Goal: Task Accomplishment & Management: Manage account settings

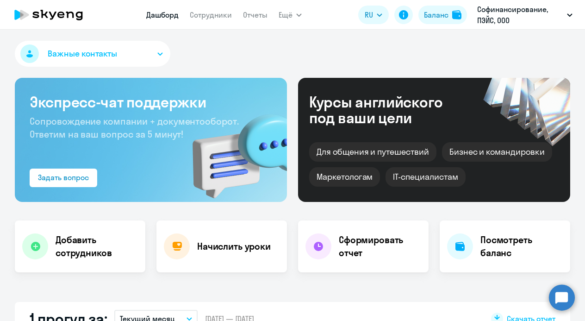
select select "30"
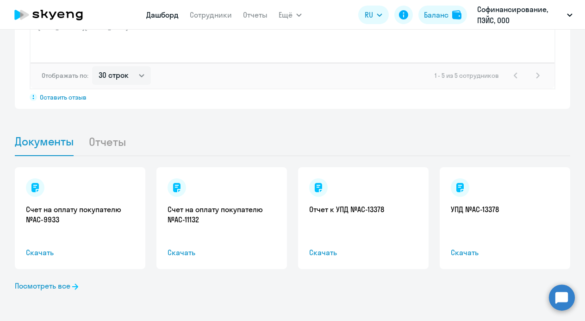
scroll to position [828, 0]
click at [63, 283] on link "Посмотреть все" at bounding box center [46, 285] width 63 height 11
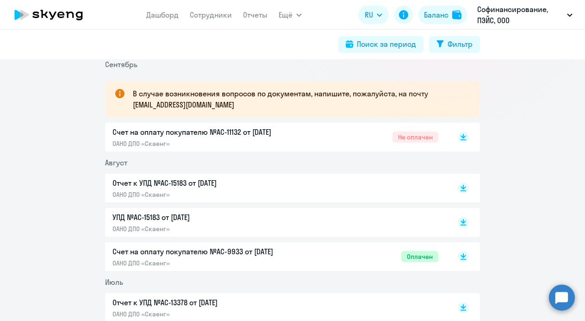
scroll to position [149, 0]
click at [302, 139] on p "ОАНО ДПО «Скаенг»" at bounding box center [209, 143] width 194 height 8
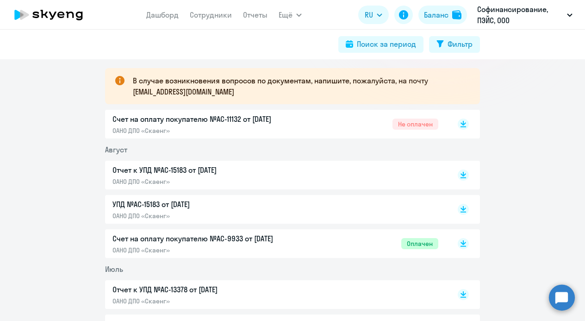
scroll to position [178, 0]
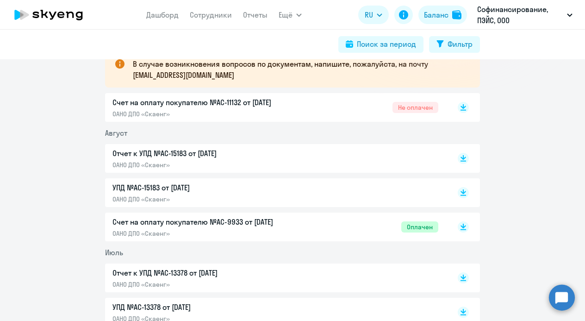
click at [320, 226] on div "Счет на оплату покупателю №AC-9933 от [DATE] ОАНО ДПО «Скаенг» Оплачен" at bounding box center [275, 226] width 326 height 21
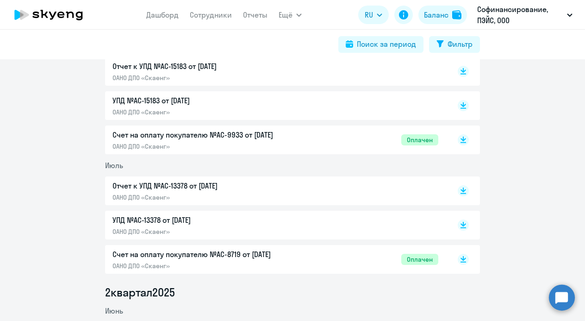
scroll to position [270, 0]
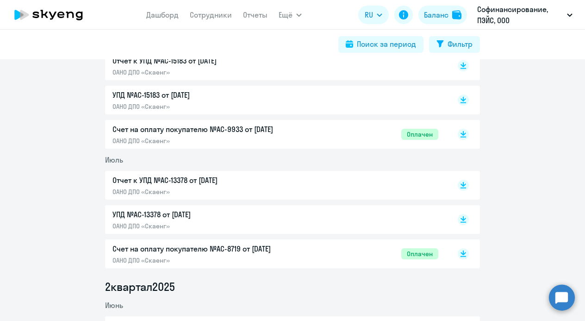
click at [268, 250] on p "Счет на оплату покупателю №AC-8719 от [DATE]" at bounding box center [209, 248] width 194 height 11
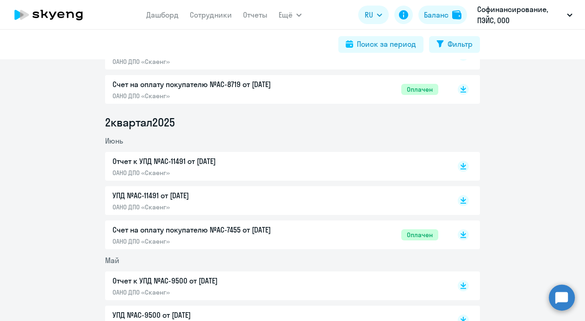
scroll to position [440, 0]
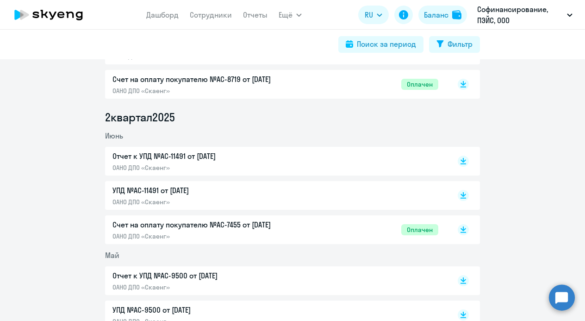
click at [332, 226] on div "Счет на оплату покупателю №AC-7455 от [DATE] ОАНО ДПО «Скаенг» Оплачен" at bounding box center [275, 229] width 326 height 21
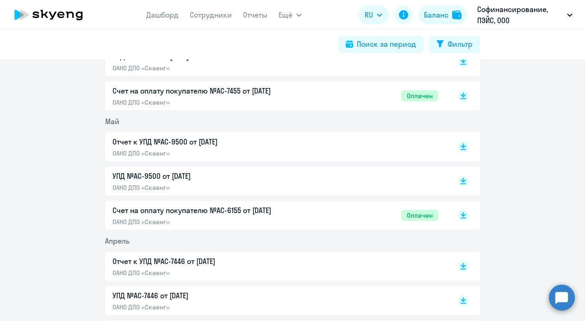
scroll to position [582, 0]
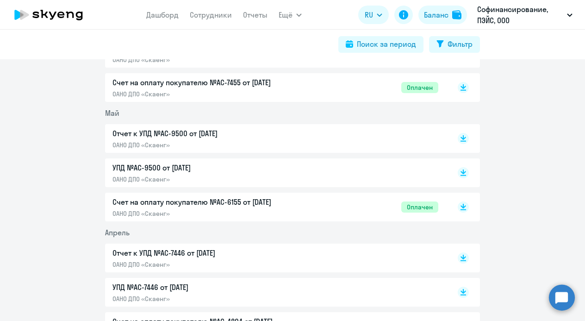
click at [309, 205] on div "Счет на оплату покупателю №AC-6155 от [DATE] ОАНО ДПО «Скаенг» Оплачен" at bounding box center [275, 206] width 326 height 21
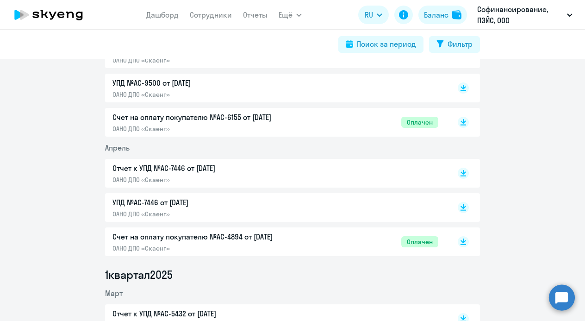
scroll to position [667, 0]
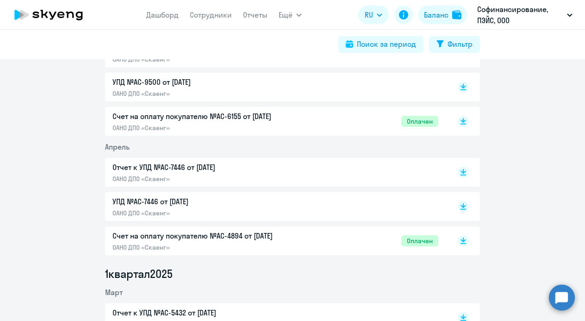
click at [330, 236] on div "Счет на оплату покупателю №AC-4894 от [DATE] ОАНО ДПО «Скаенг» Оплачен" at bounding box center [275, 240] width 326 height 21
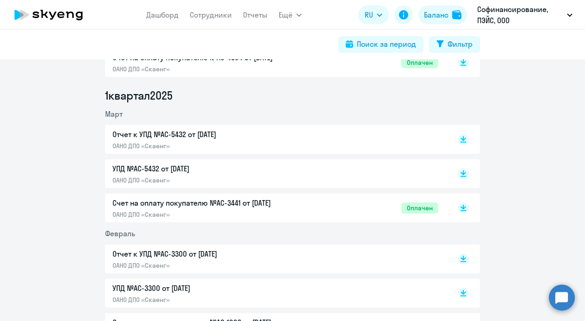
scroll to position [848, 0]
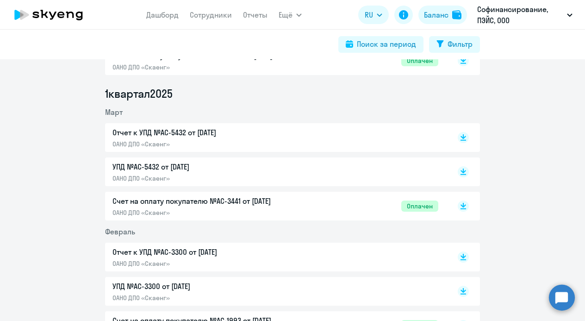
click at [281, 212] on p "ОАНО ДПО «Скаенг»" at bounding box center [209, 212] width 194 height 8
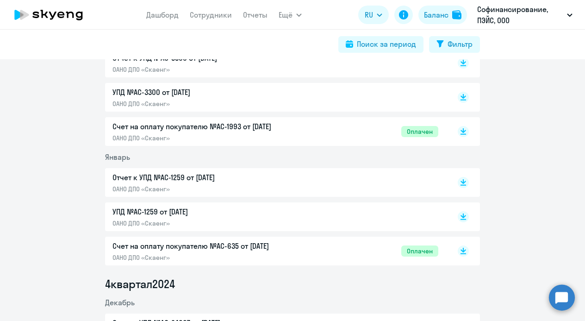
scroll to position [1054, 0]
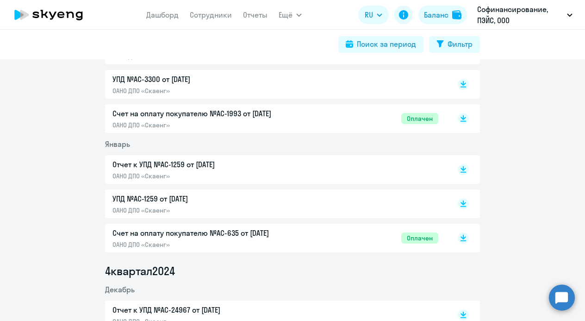
click at [246, 234] on p "Счет на оплату покупателю №AC-635 от [DATE]" at bounding box center [209, 232] width 194 height 11
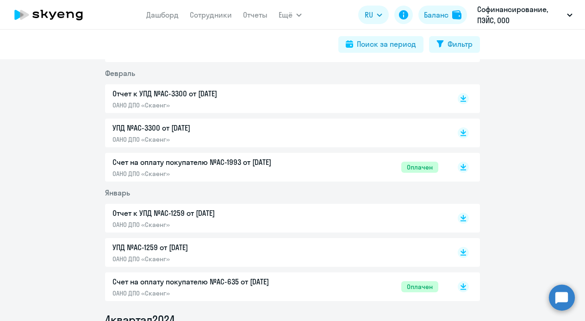
scroll to position [991, 0]
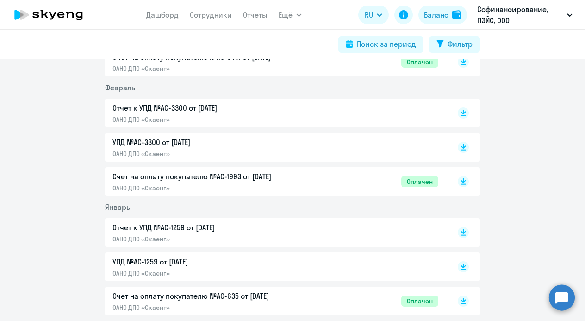
click at [286, 178] on p "Счет на оплату покупателю №AC-1993 от [DATE]" at bounding box center [209, 176] width 194 height 11
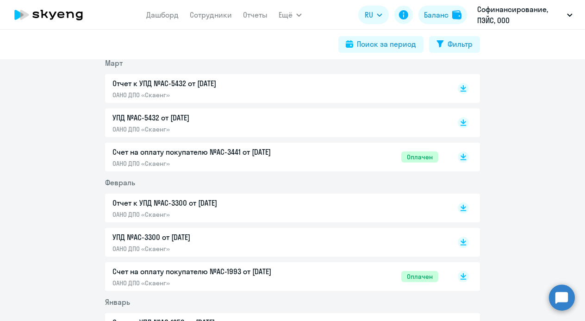
scroll to position [893, 0]
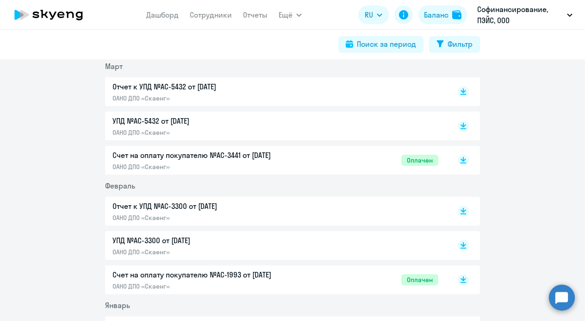
click at [272, 160] on p "Счет на оплату покупателю №AC-3441 от [DATE]" at bounding box center [209, 155] width 194 height 11
